Goal: Task Accomplishment & Management: Manage account settings

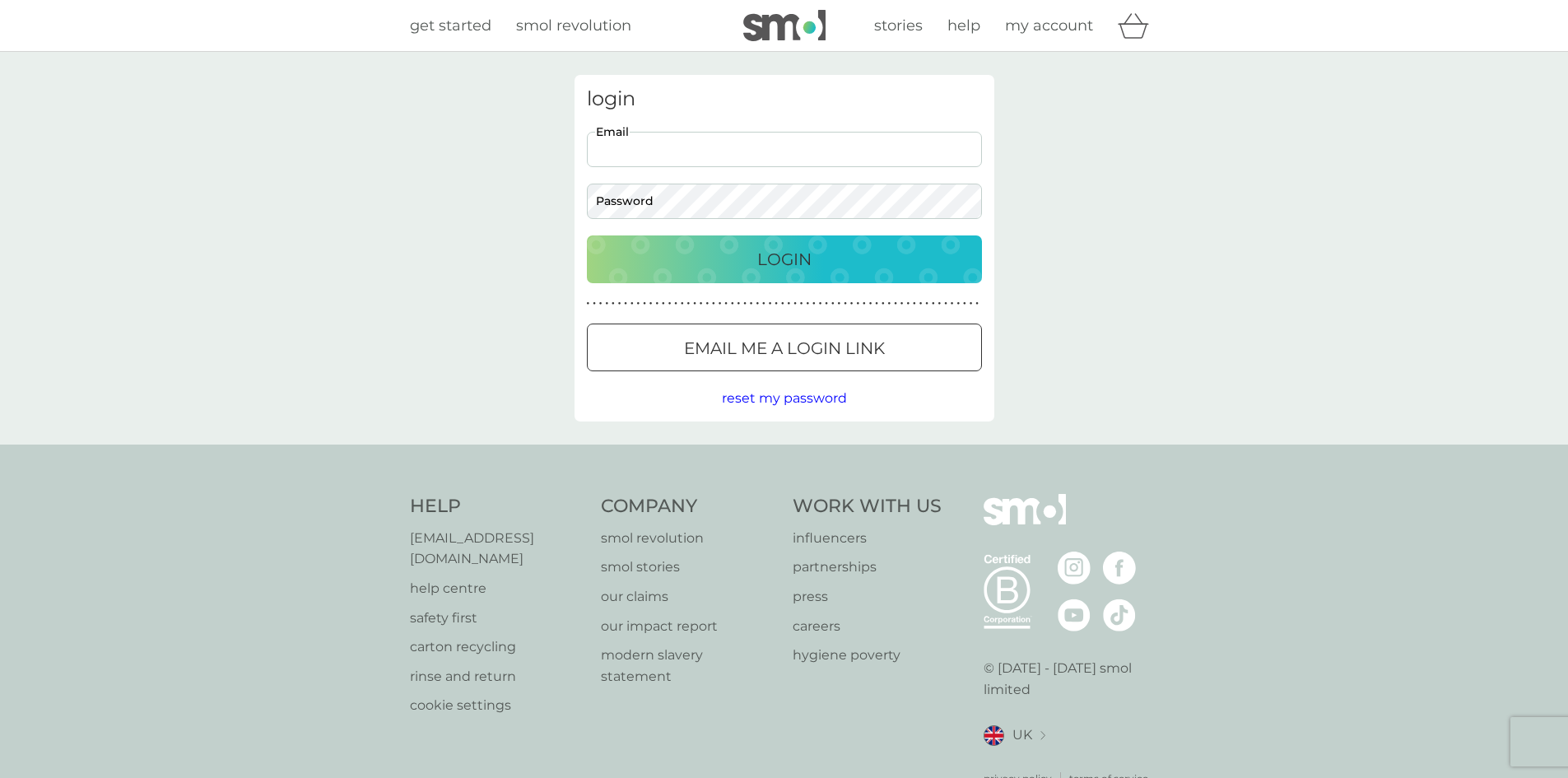
click at [648, 142] on input "Email" at bounding box center [784, 149] width 395 height 36
type input "[EMAIL_ADDRESS][DOMAIN_NAME]"
click at [741, 261] on div "Login" at bounding box center [784, 259] width 362 height 26
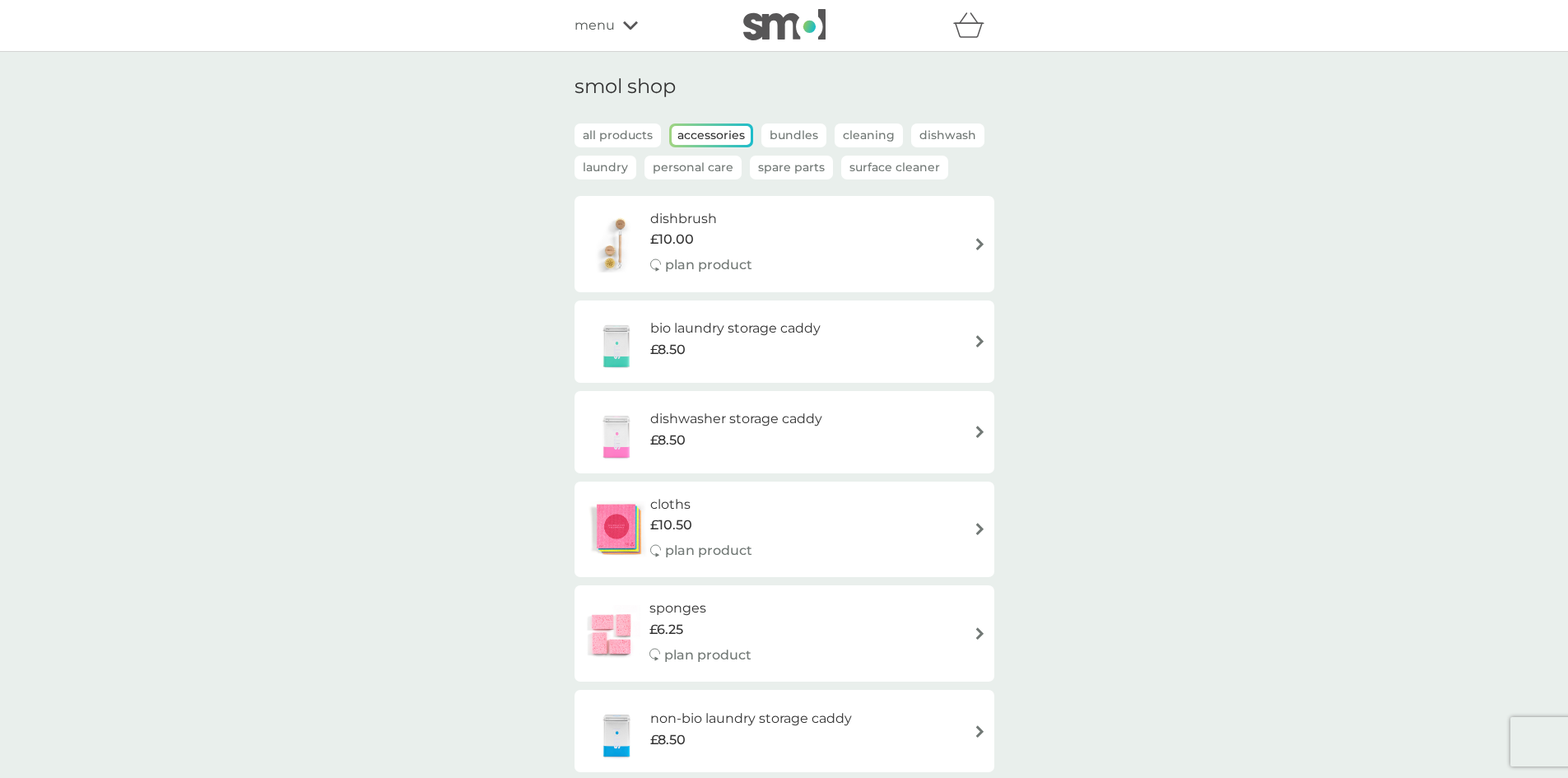
click at [601, 26] on span "menu" at bounding box center [594, 25] width 41 height 21
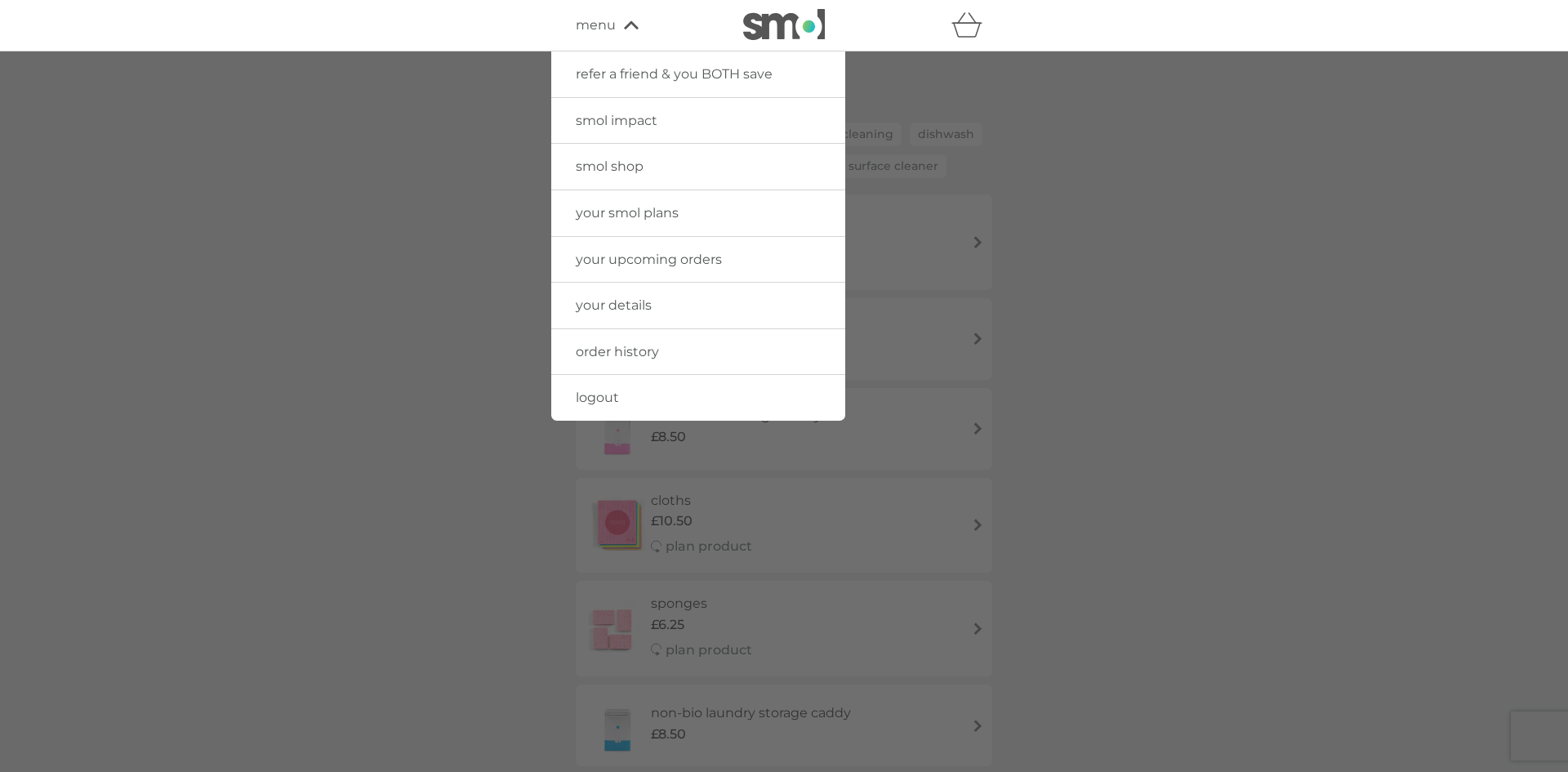
click at [614, 209] on span "your smol plans" at bounding box center [626, 213] width 102 height 15
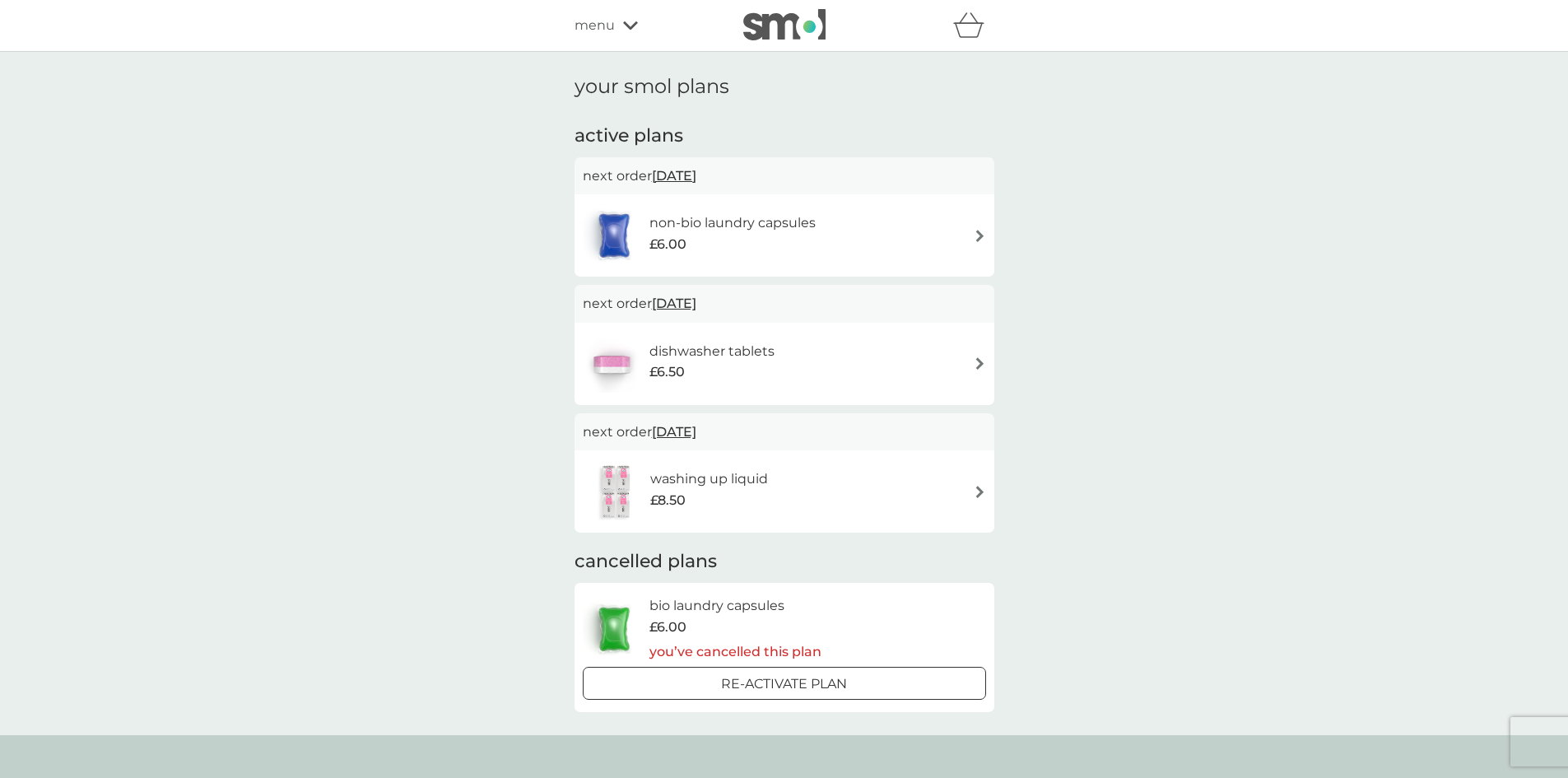
click at [977, 233] on img at bounding box center [979, 236] width 13 height 13
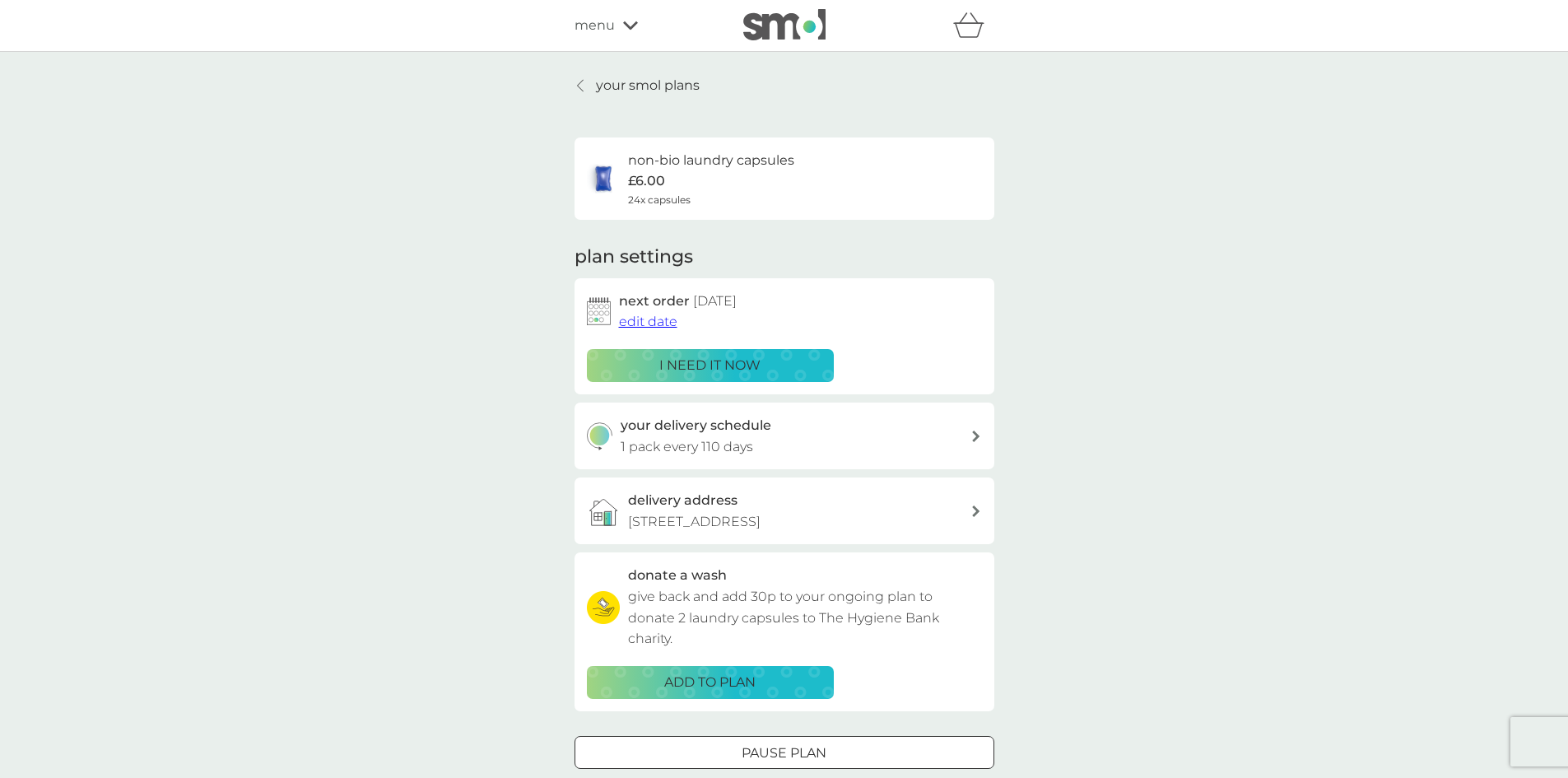
click at [651, 319] on span "edit date" at bounding box center [647, 321] width 59 height 15
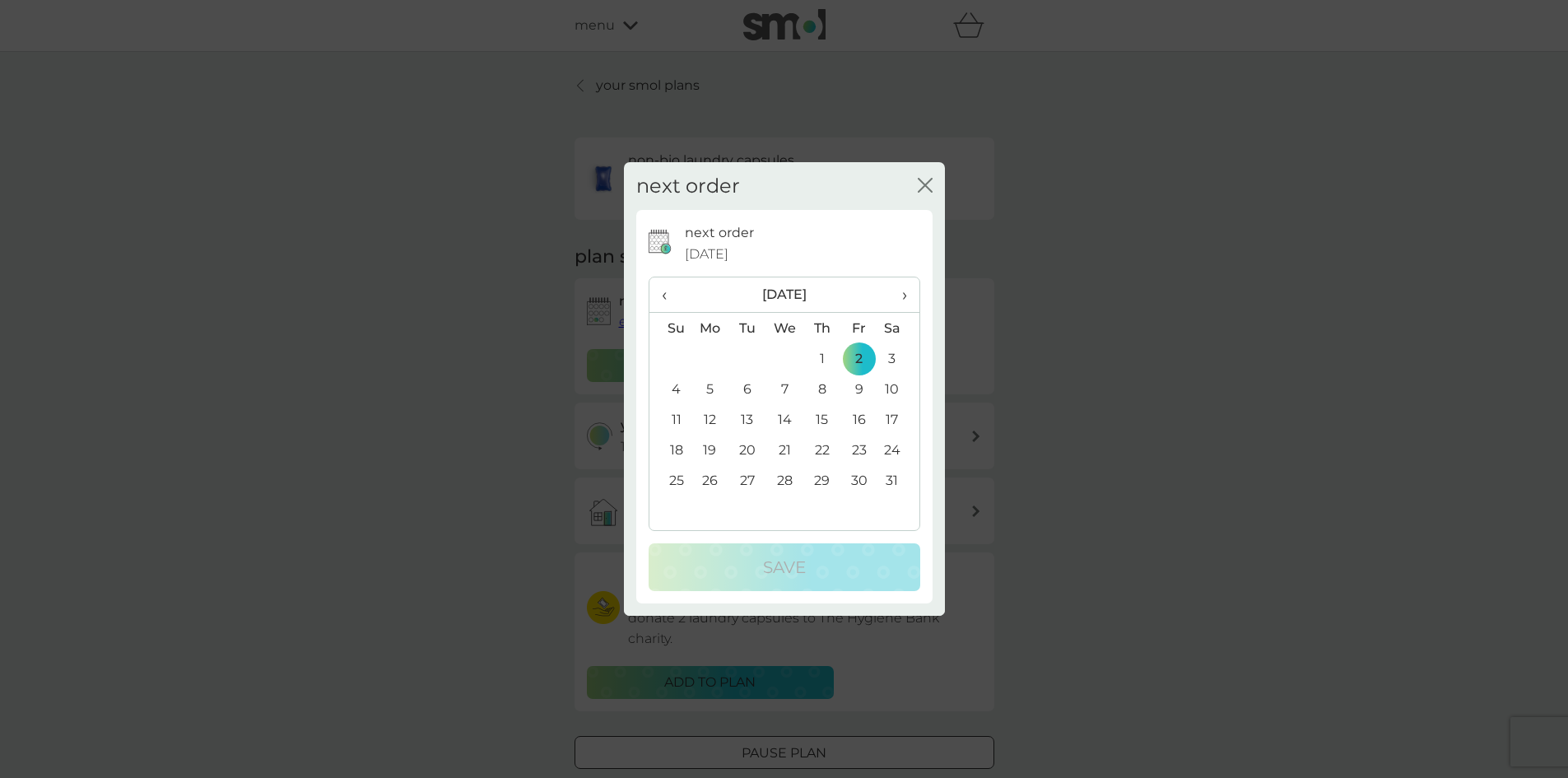
click at [746, 451] on td "20" at bounding box center [747, 450] width 37 height 31
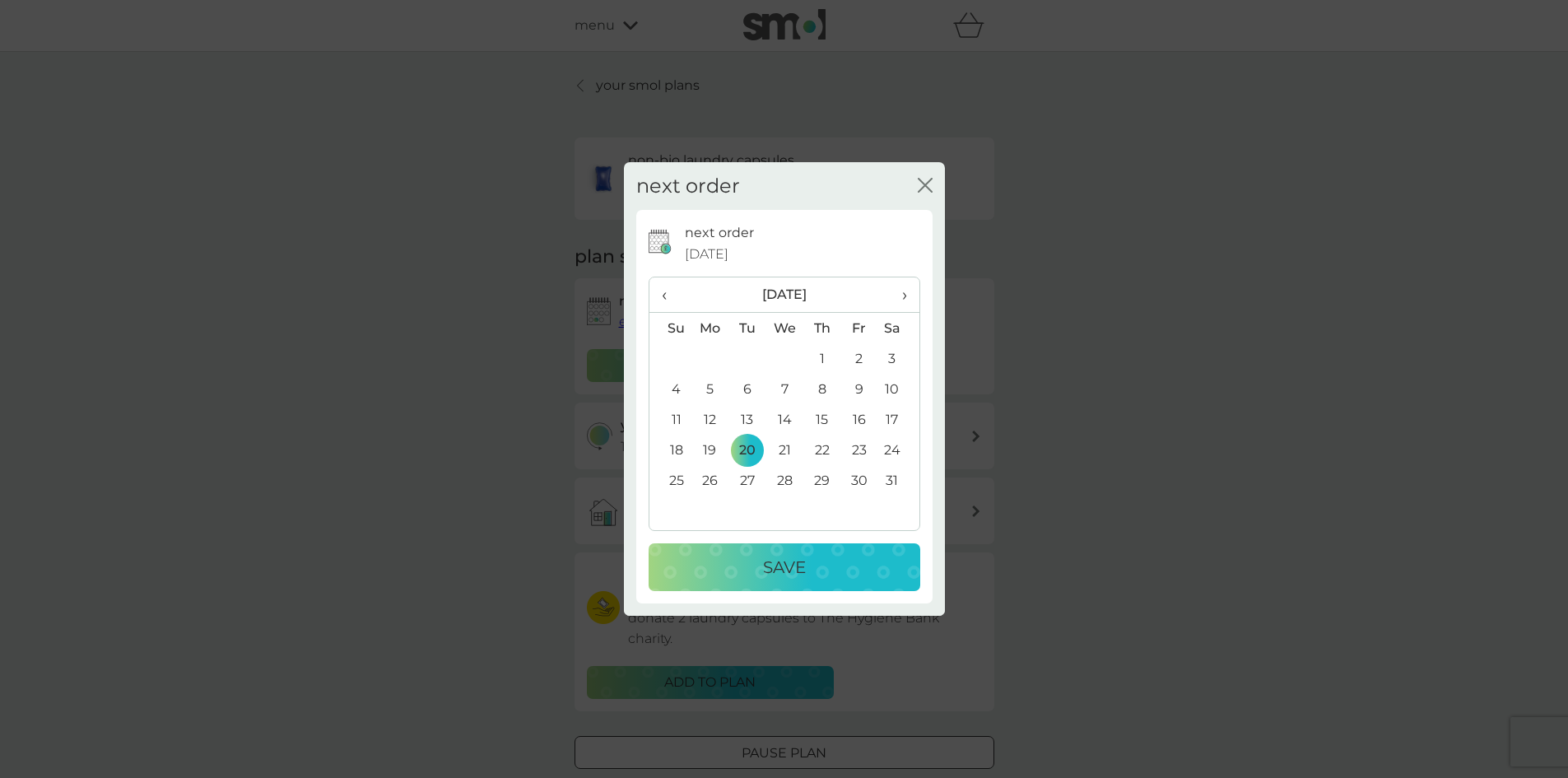
click at [780, 565] on p "Save" at bounding box center [784, 567] width 42 height 26
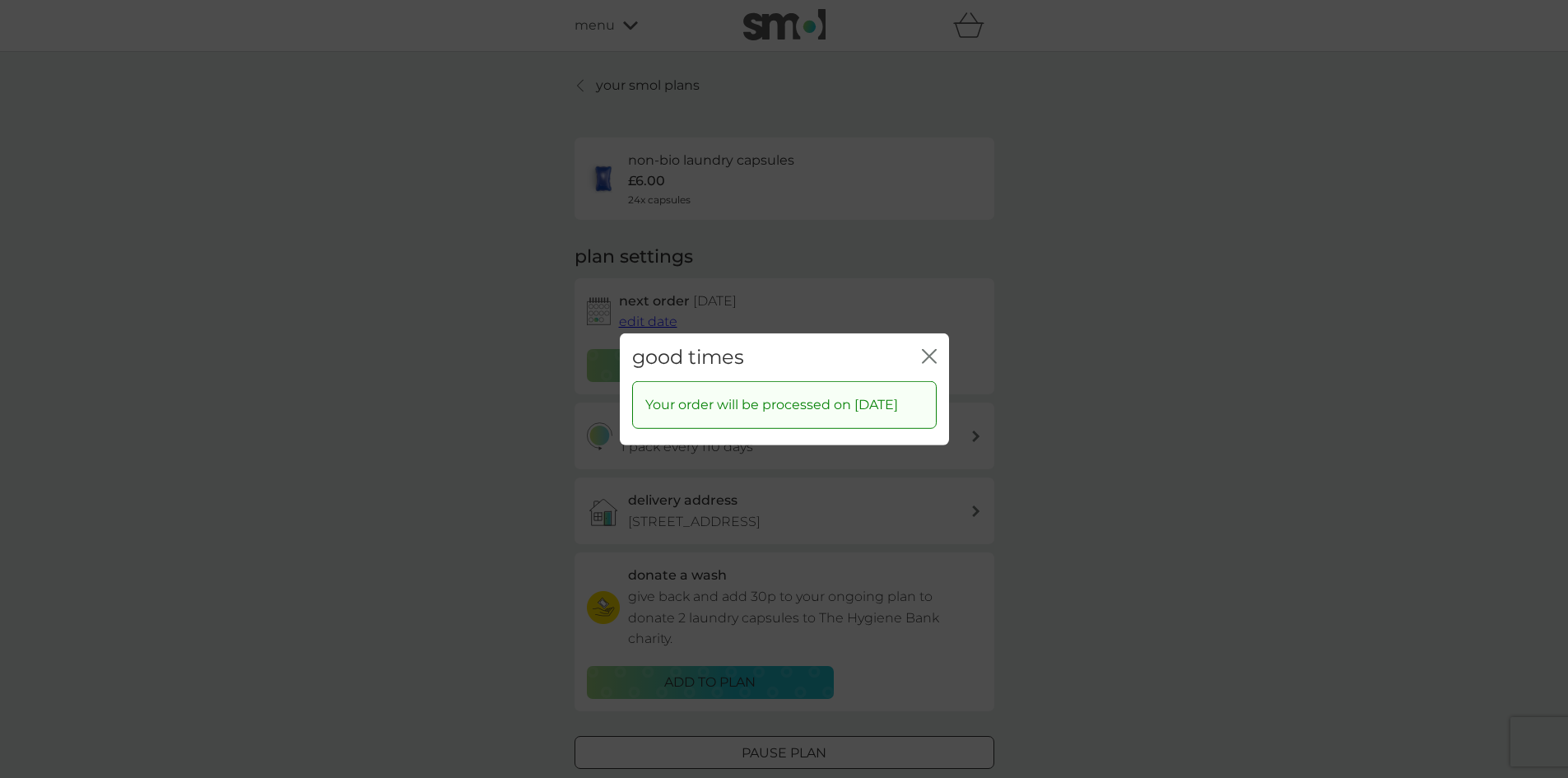
click at [926, 348] on icon "close" at bounding box center [928, 355] width 14 height 14
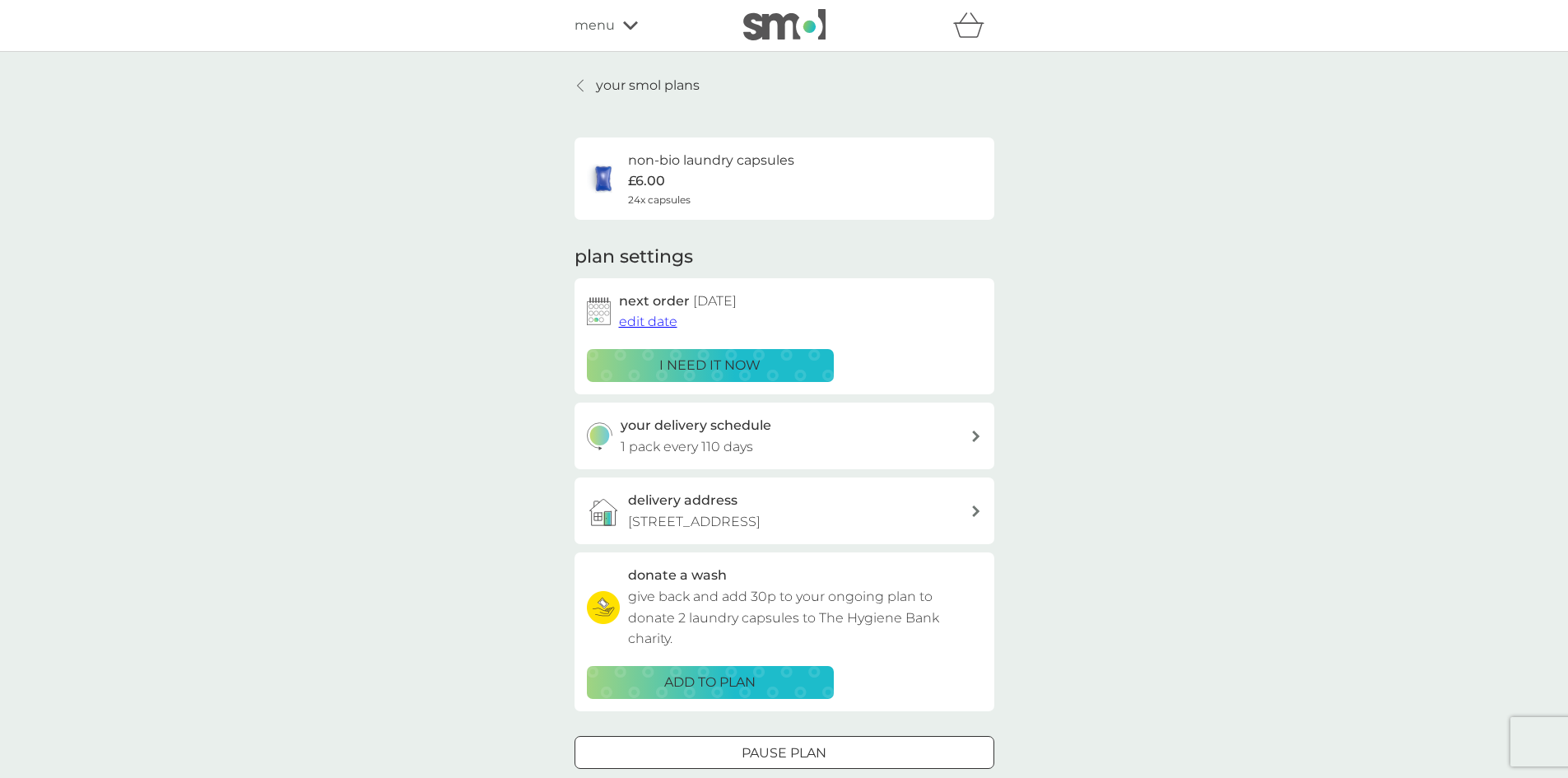
click at [619, 83] on p "your smol plans" at bounding box center [647, 86] width 103 height 21
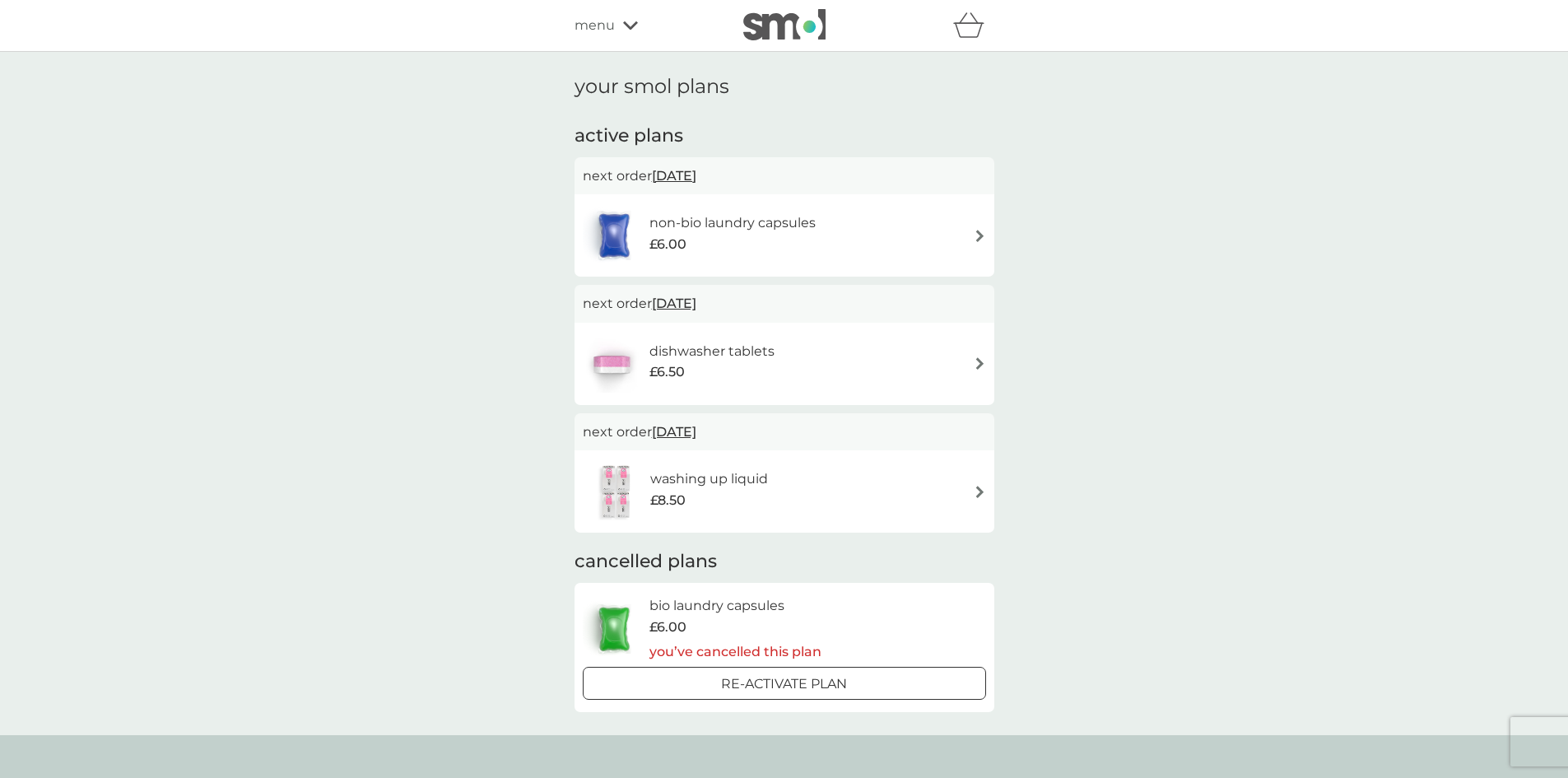
click at [676, 173] on span "[DATE]" at bounding box center [674, 175] width 44 height 32
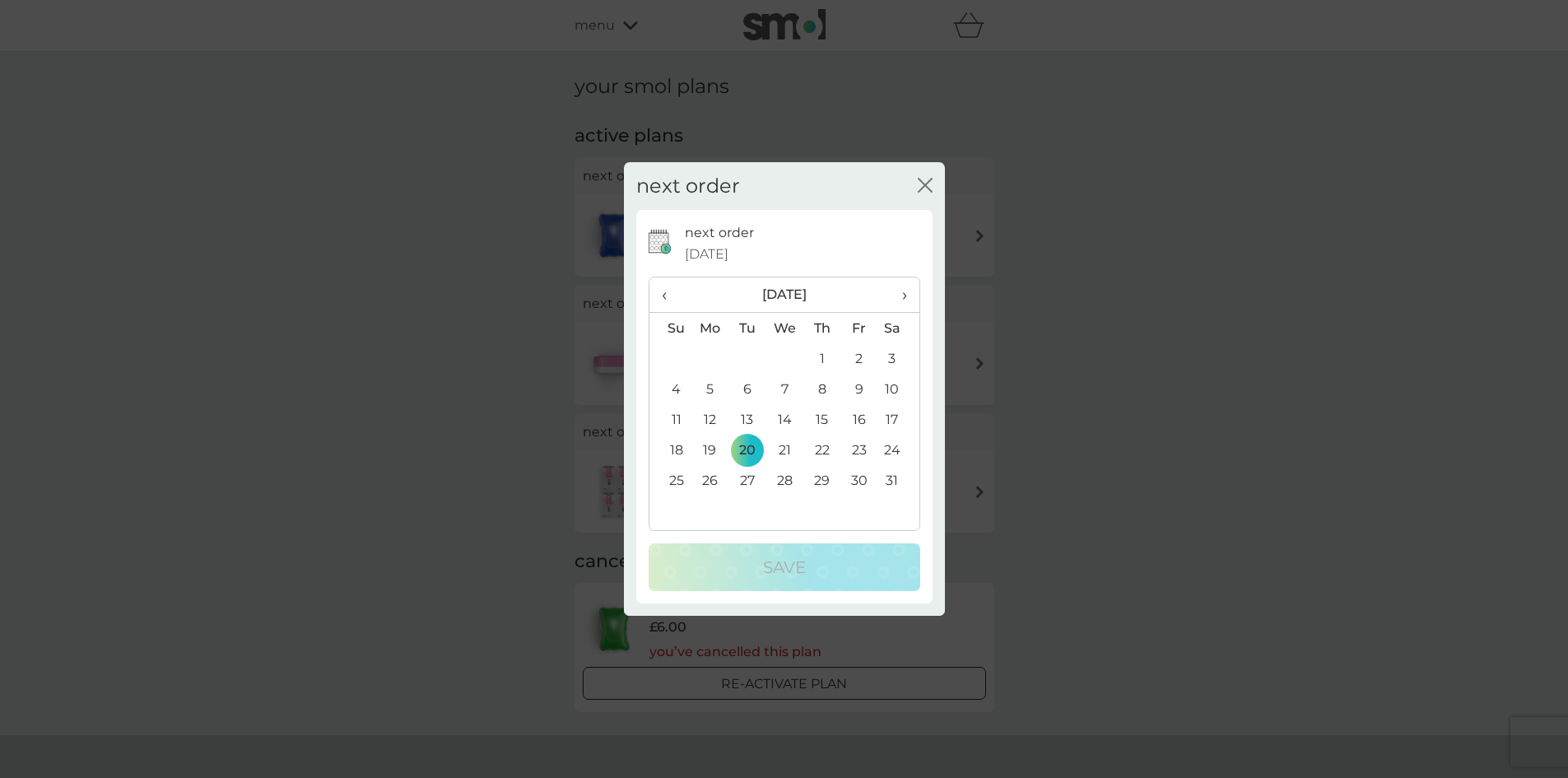
click at [1249, 330] on div "next order close next order [DATE] ‹ [DATE] › Su Mo Tu We Th Fr Sa 28 29 30 31 …" at bounding box center [784, 389] width 1568 height 778
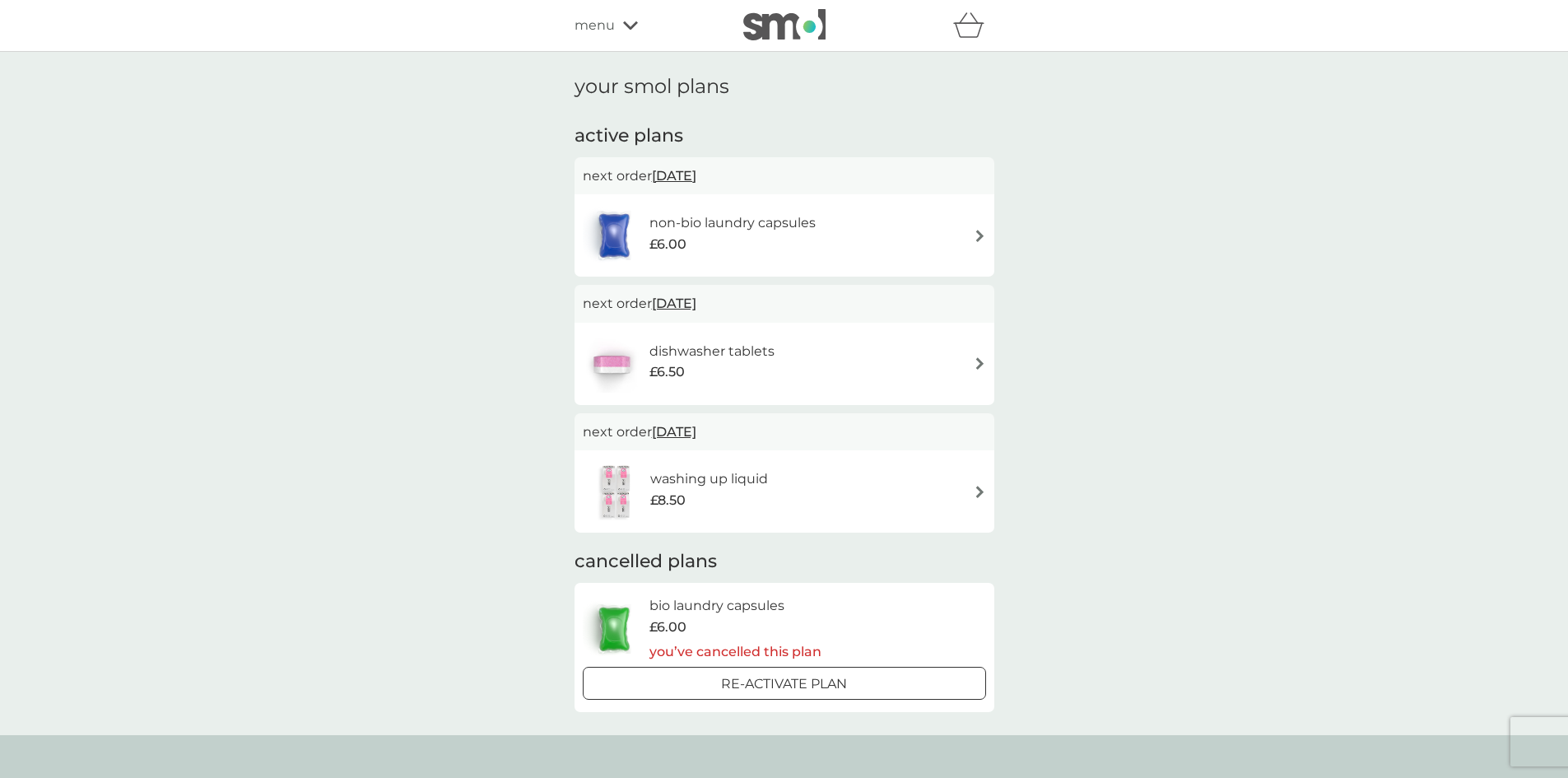
click at [668, 221] on h6 "non-bio laundry capsules" at bounding box center [732, 223] width 166 height 21
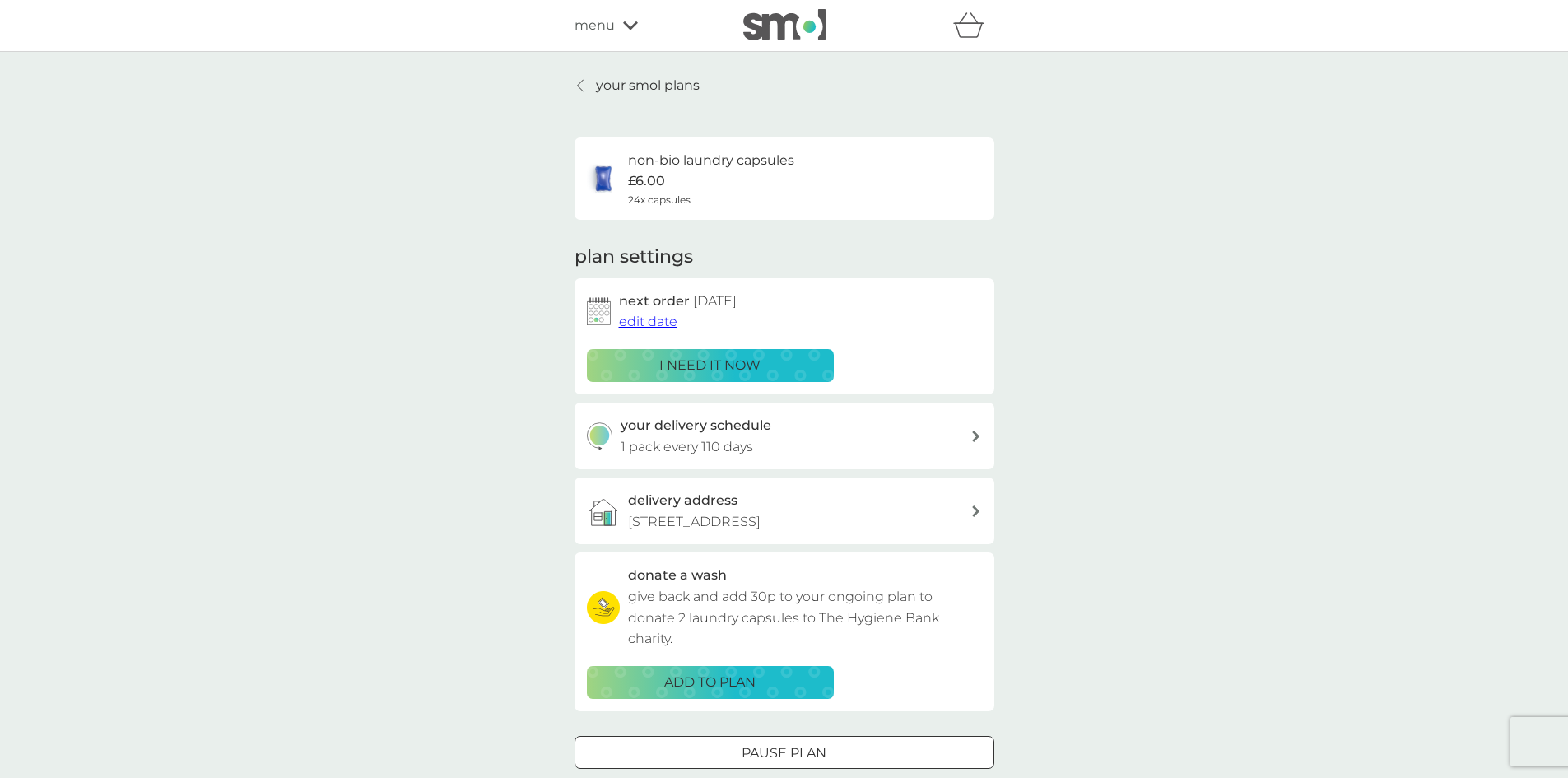
click at [657, 316] on span "edit date" at bounding box center [647, 321] width 59 height 15
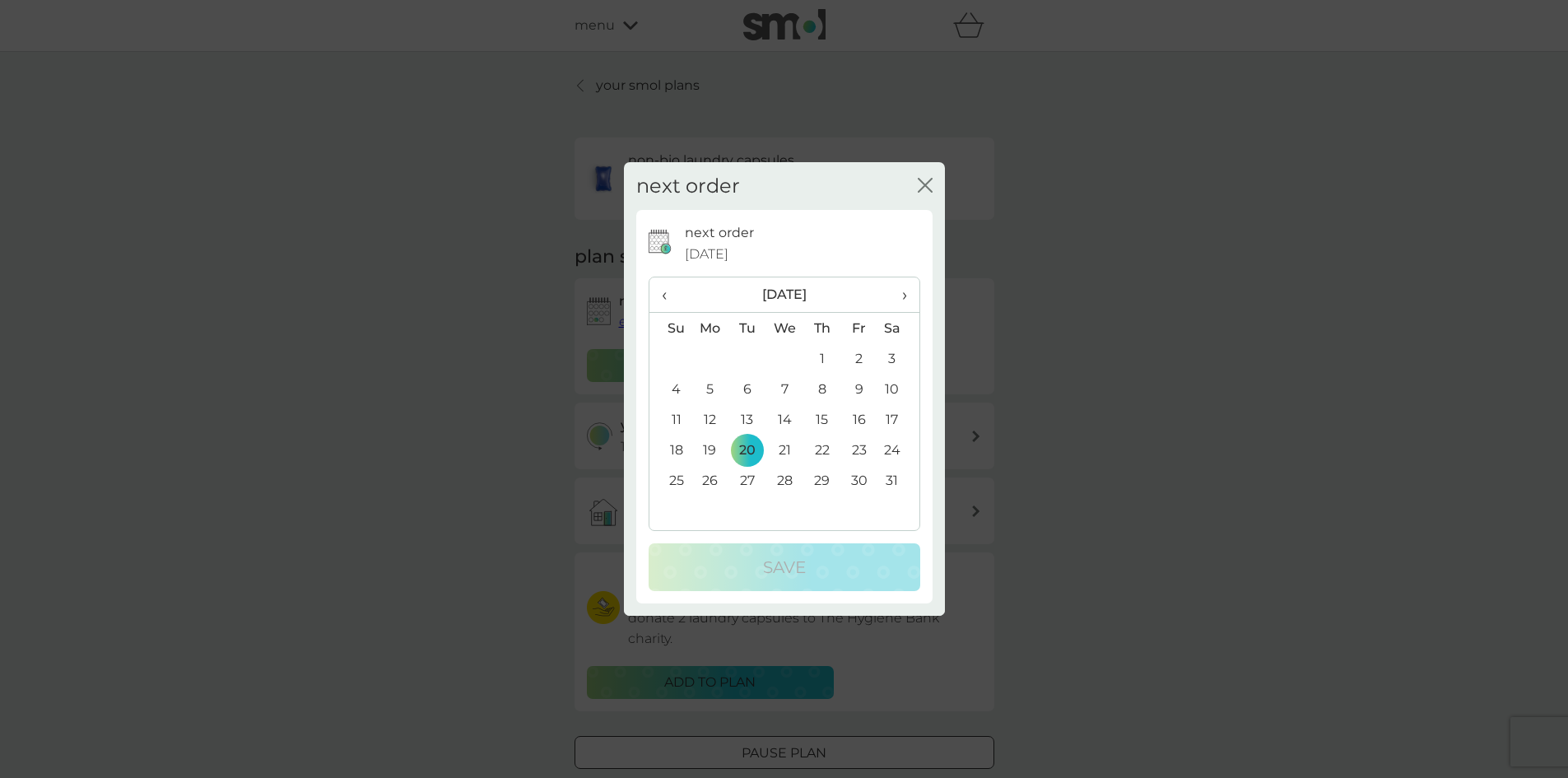
click at [901, 295] on span "›" at bounding box center [897, 294] width 16 height 35
click at [922, 175] on div "close" at bounding box center [924, 186] width 14 height 24
click at [931, 175] on div "close" at bounding box center [924, 186] width 14 height 24
click at [925, 181] on icon "close" at bounding box center [924, 184] width 14 height 14
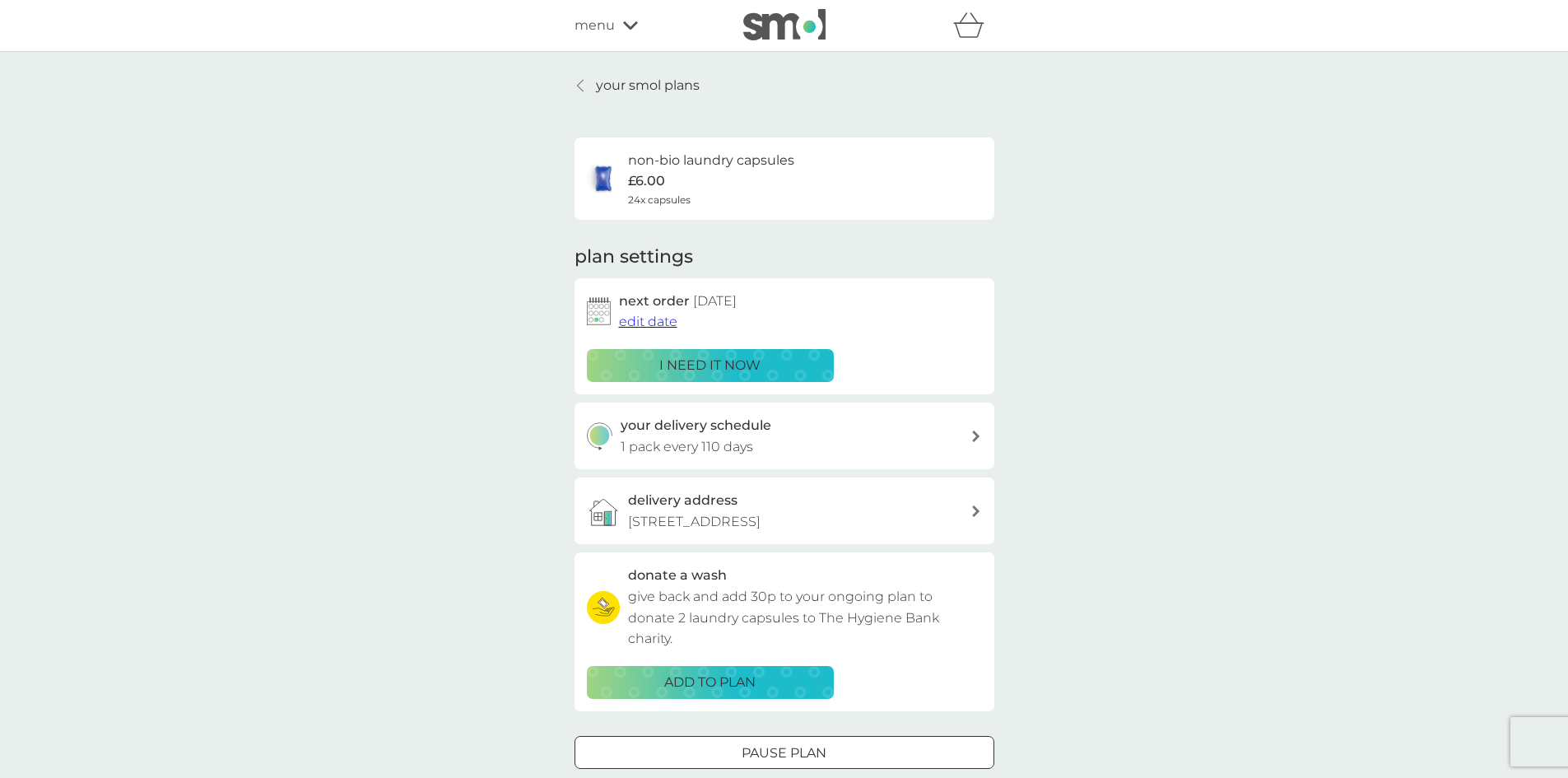
click at [633, 21] on icon at bounding box center [630, 25] width 14 height 10
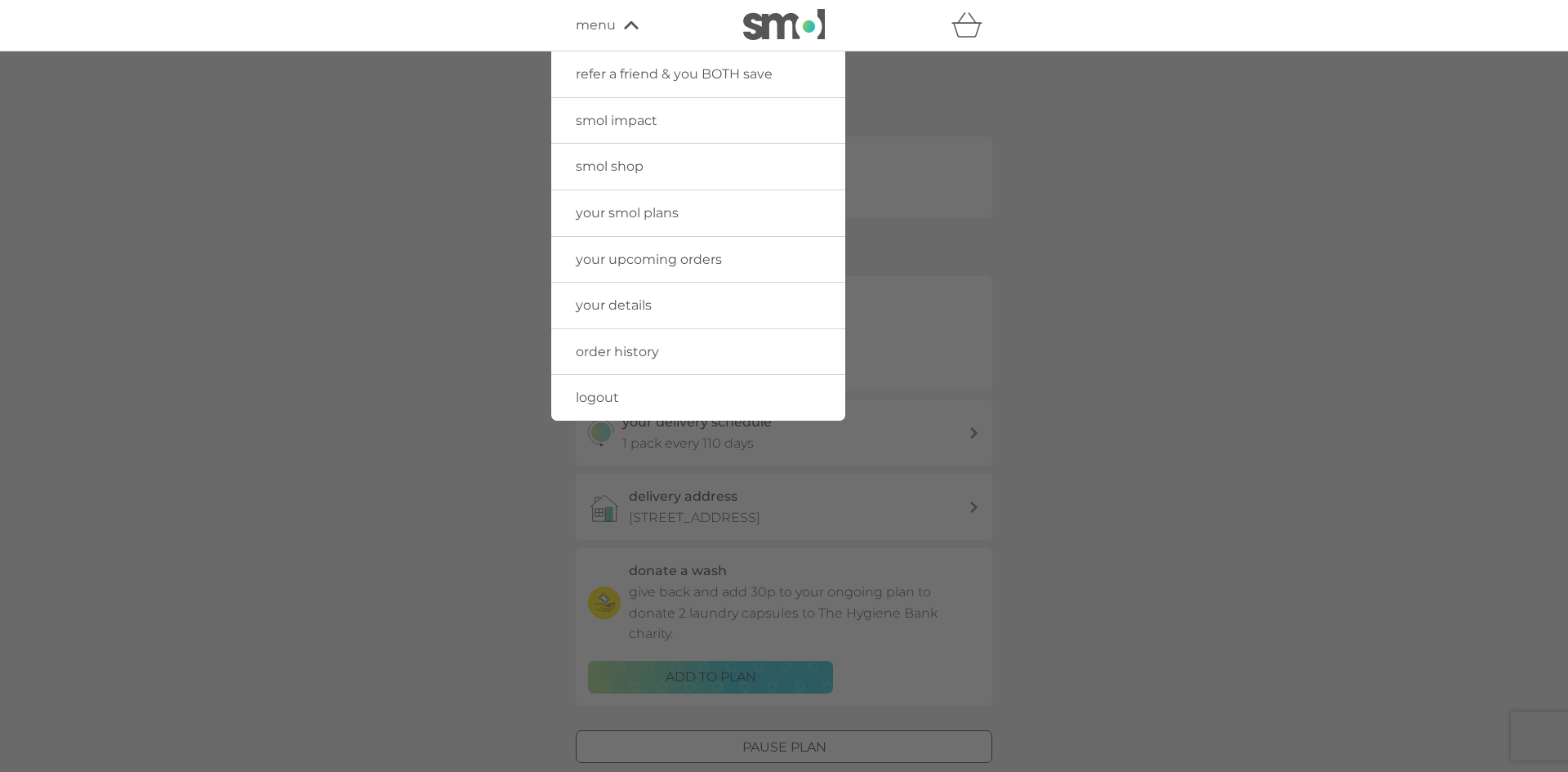
click at [612, 397] on span "logout" at bounding box center [596, 397] width 43 height 15
